Goal: Task Accomplishment & Management: Use online tool/utility

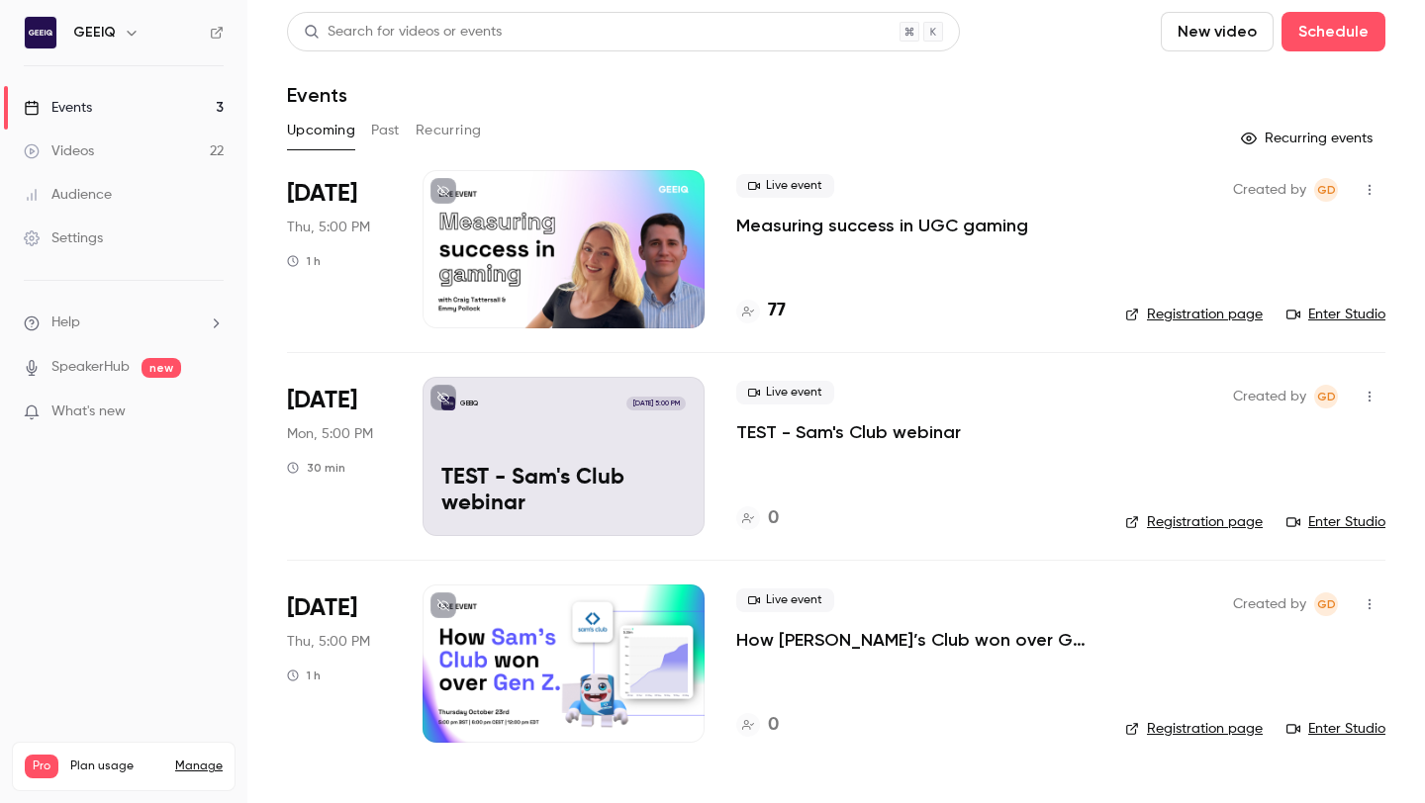
click at [1038, 224] on div "Live event Measuring success in UGC gaming" at bounding box center [914, 205] width 357 height 63
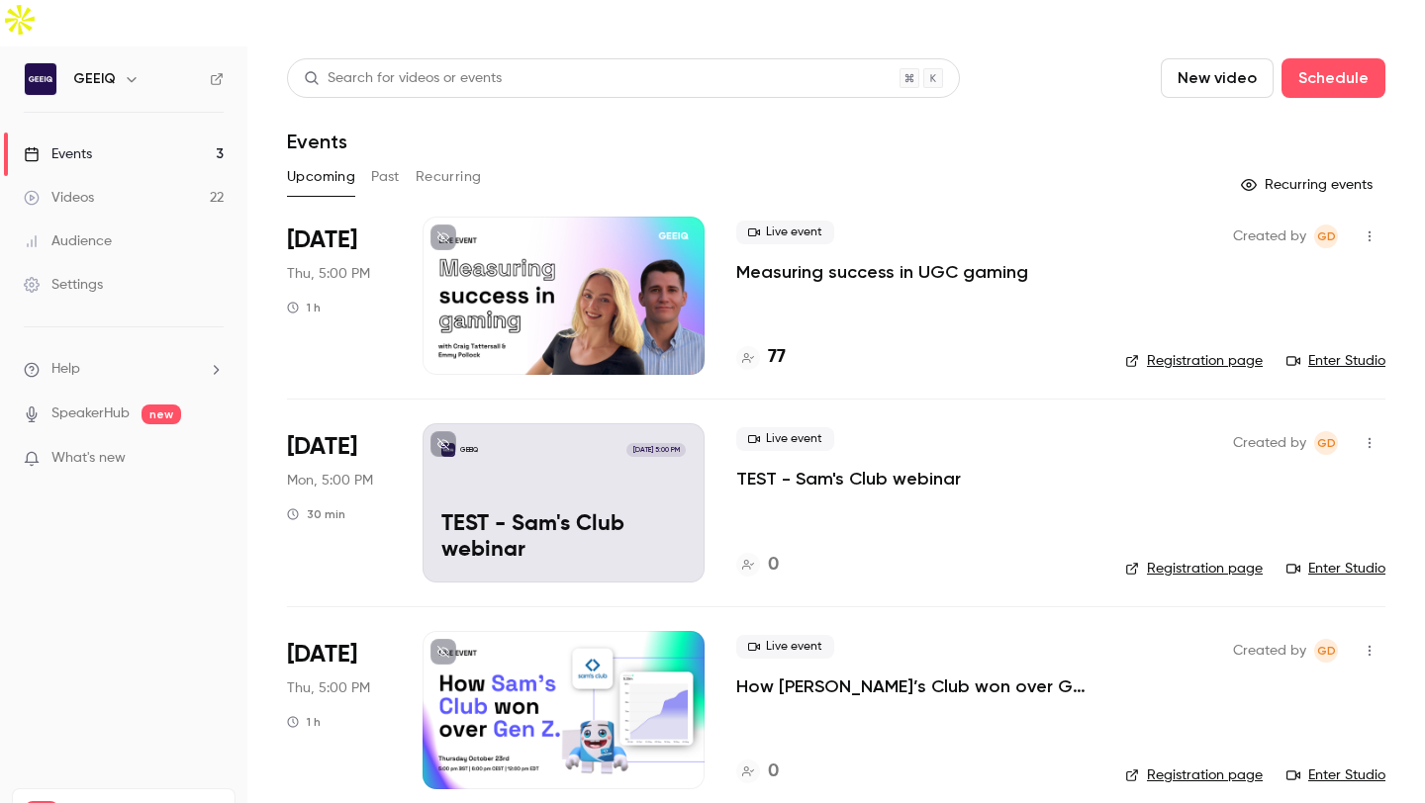
click at [938, 260] on p "Measuring success in UGC gaming" at bounding box center [882, 272] width 292 height 24
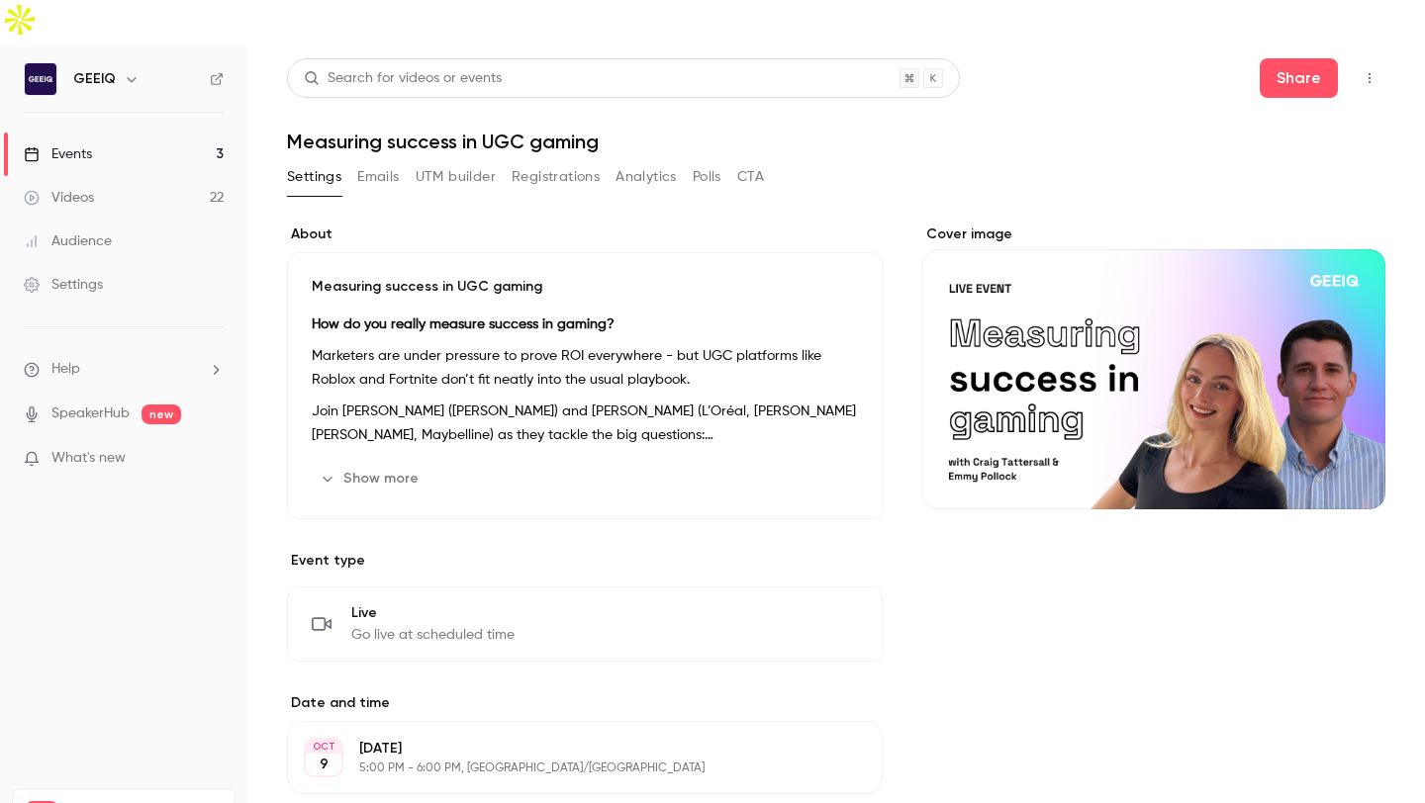
click at [471, 161] on button "UTM builder" at bounding box center [456, 177] width 80 height 32
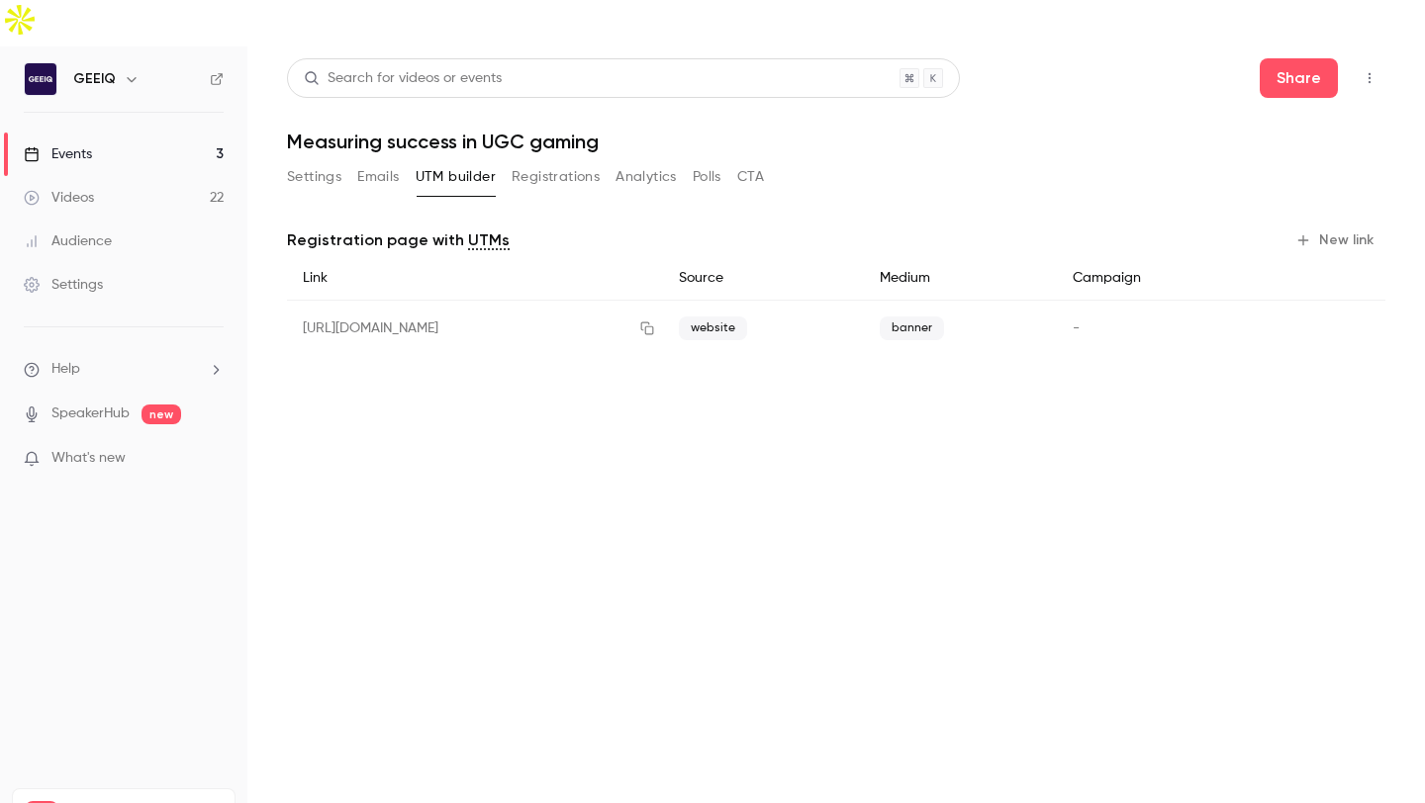
click at [547, 161] on button "Registrations" at bounding box center [556, 177] width 88 height 32
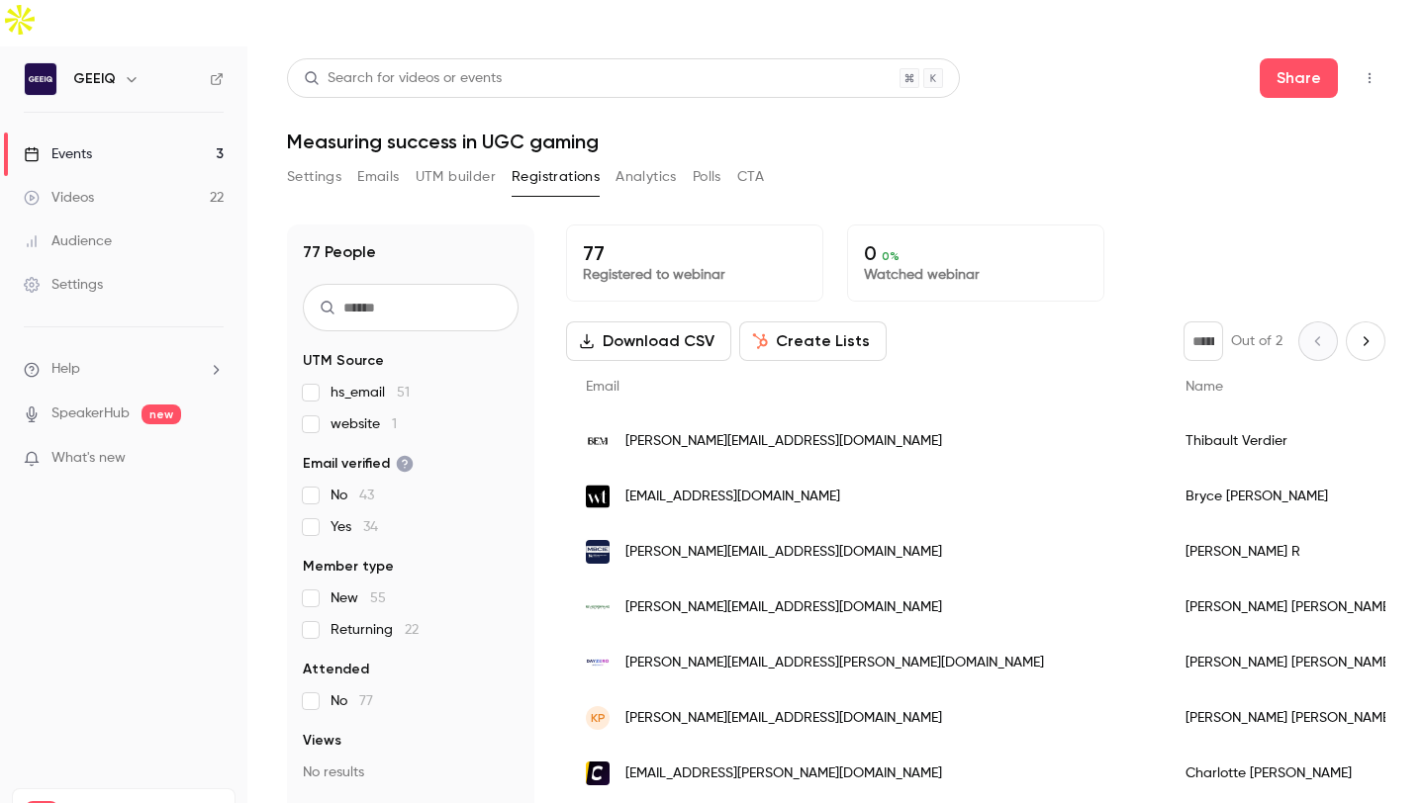
click at [353, 415] on span "website 1" at bounding box center [363, 425] width 66 height 20
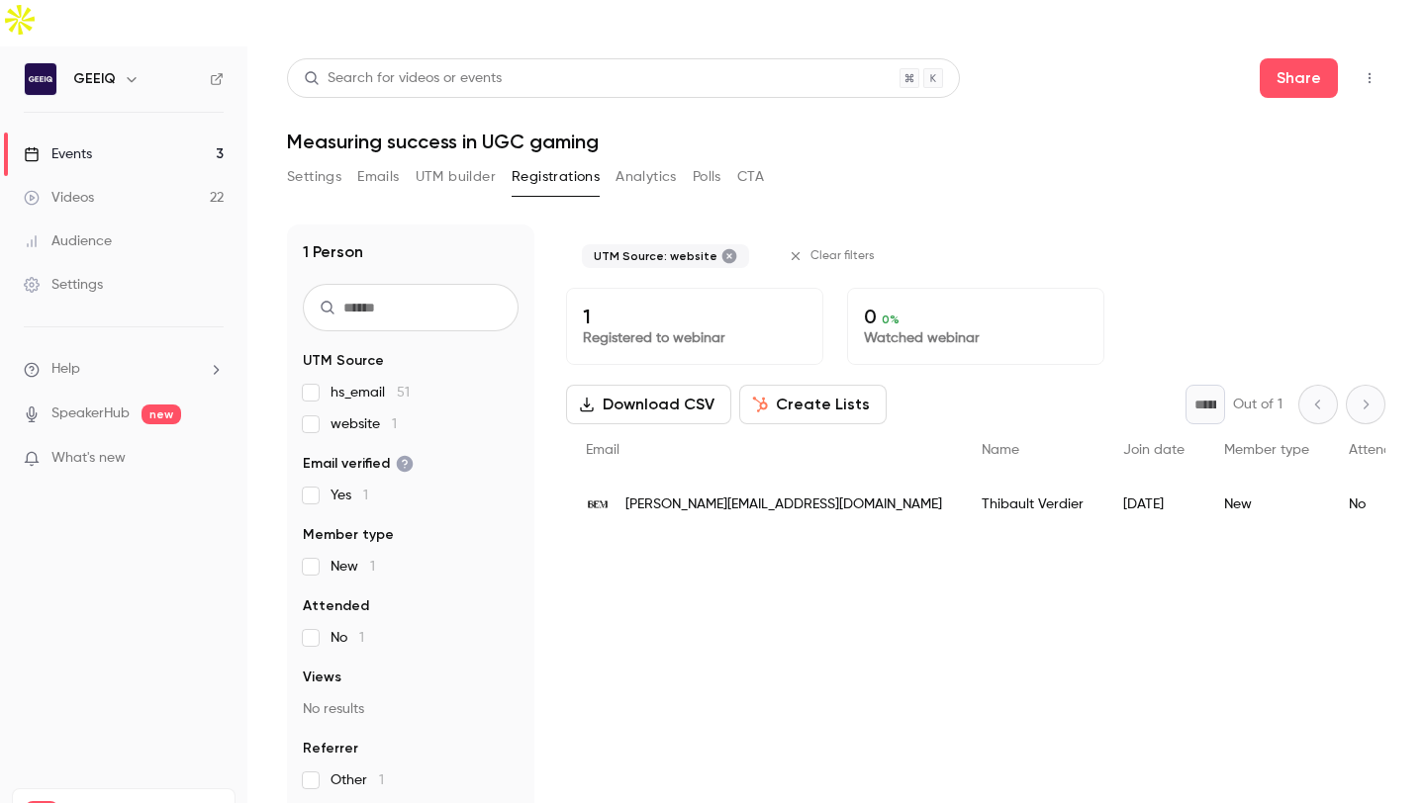
click at [660, 495] on span "[PERSON_NAME][EMAIL_ADDRESS][DOMAIN_NAME]" at bounding box center [783, 505] width 317 height 21
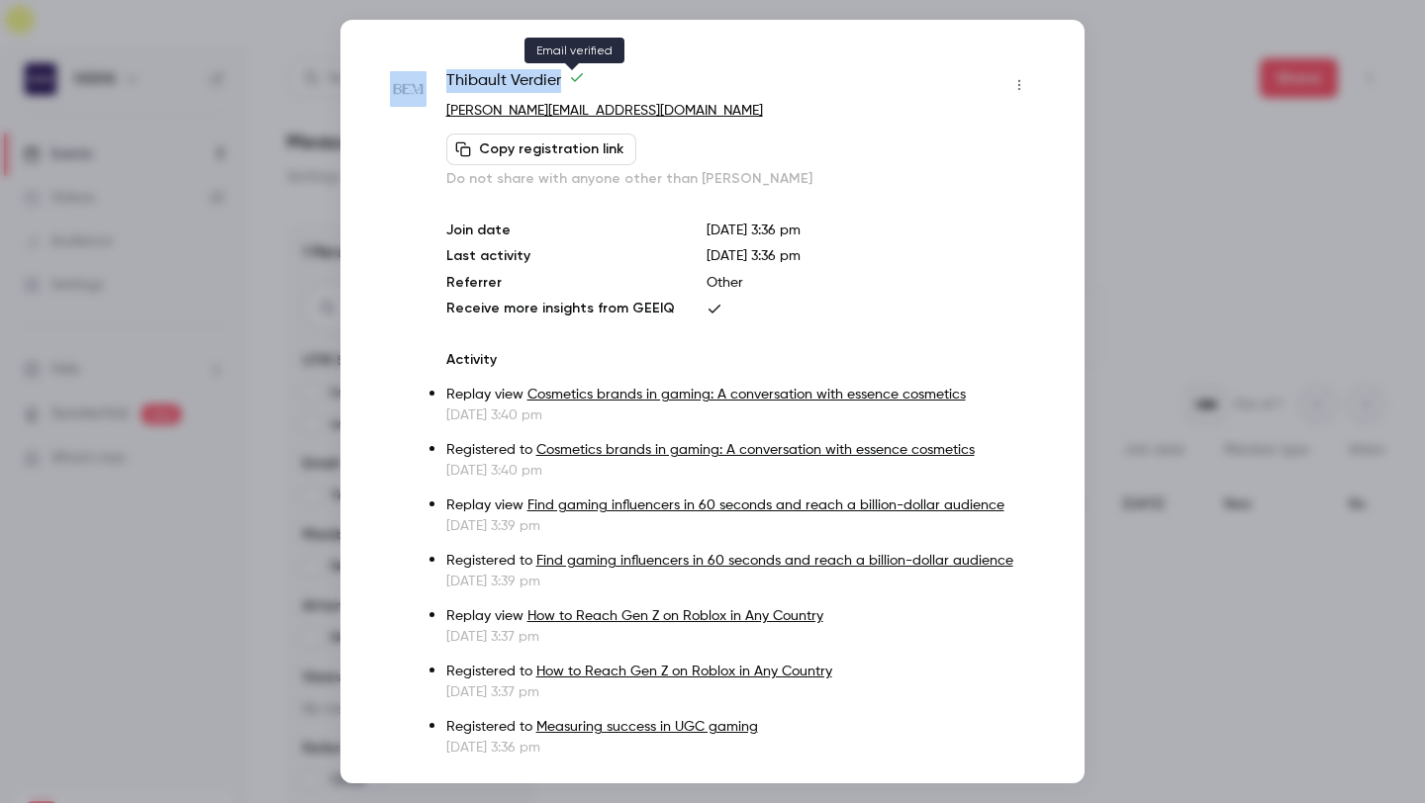
drag, startPoint x: 430, startPoint y: 79, endPoint x: 569, endPoint y: 88, distance: 138.8
click at [569, 88] on div "[PERSON_NAME] [PERSON_NAME] [PERSON_NAME][EMAIL_ADDRESS][DOMAIN_NAME] Copy regi…" at bounding box center [712, 413] width 645 height 689
copy div "[PERSON_NAME] [PERSON_NAME]"
drag, startPoint x: 613, startPoint y: 111, endPoint x: 452, endPoint y: 82, distance: 163.8
click at [452, 82] on div "[PERSON_NAME] [PERSON_NAME] [PERSON_NAME][EMAIL_ADDRESS][DOMAIN_NAME] Copy regi…" at bounding box center [740, 129] width 589 height 120
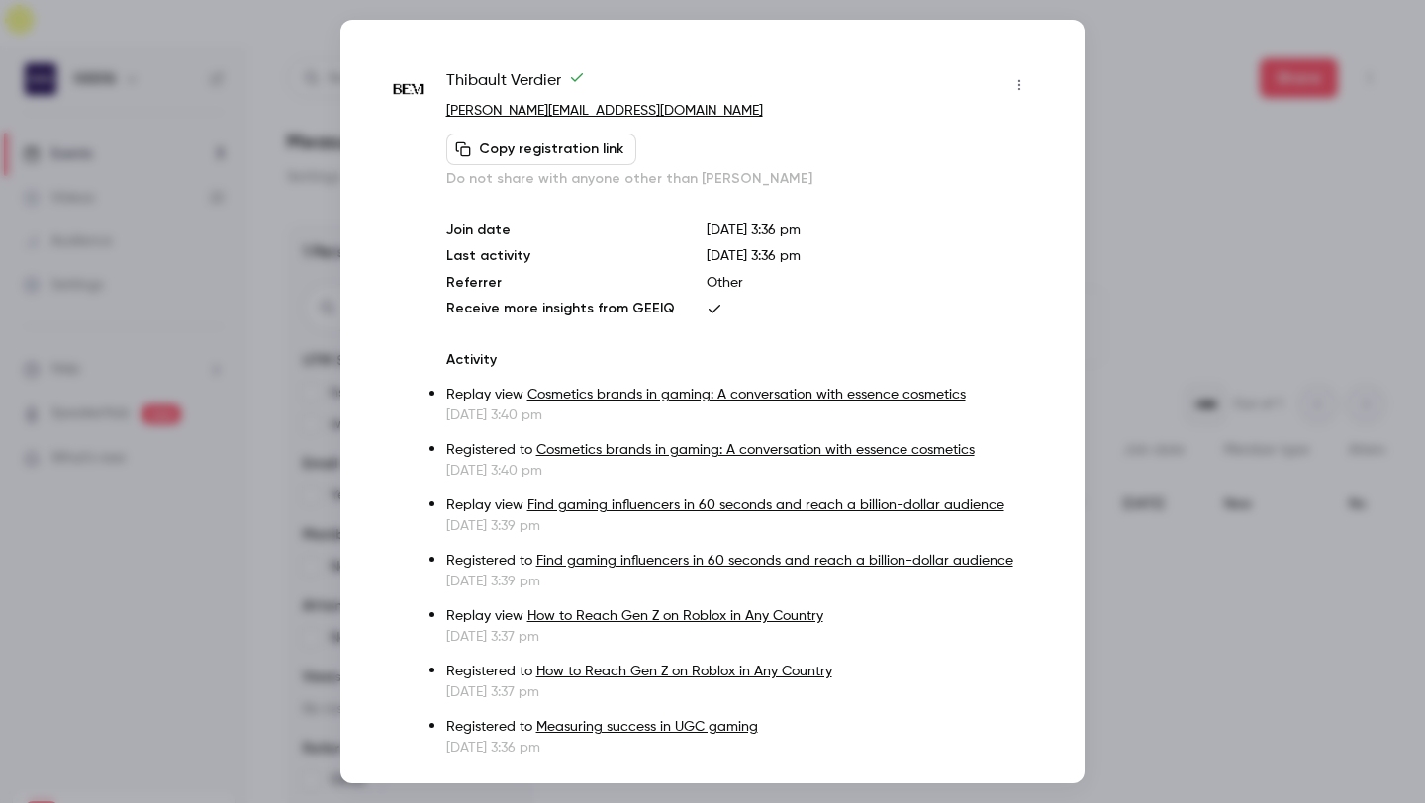
click at [452, 82] on span "[PERSON_NAME] [PERSON_NAME]" at bounding box center [515, 85] width 139 height 32
drag, startPoint x: 447, startPoint y: 78, endPoint x: 592, endPoint y: 106, distance: 147.1
click at [592, 106] on div "[PERSON_NAME] [PERSON_NAME] [PERSON_NAME][EMAIL_ADDRESS][DOMAIN_NAME] Copy regi…" at bounding box center [740, 129] width 589 height 120
copy div "[PERSON_NAME] [PERSON_NAME] [PERSON_NAME][EMAIL_ADDRESS][DOMAIN_NAME]"
